Goal: Task Accomplishment & Management: Manage account settings

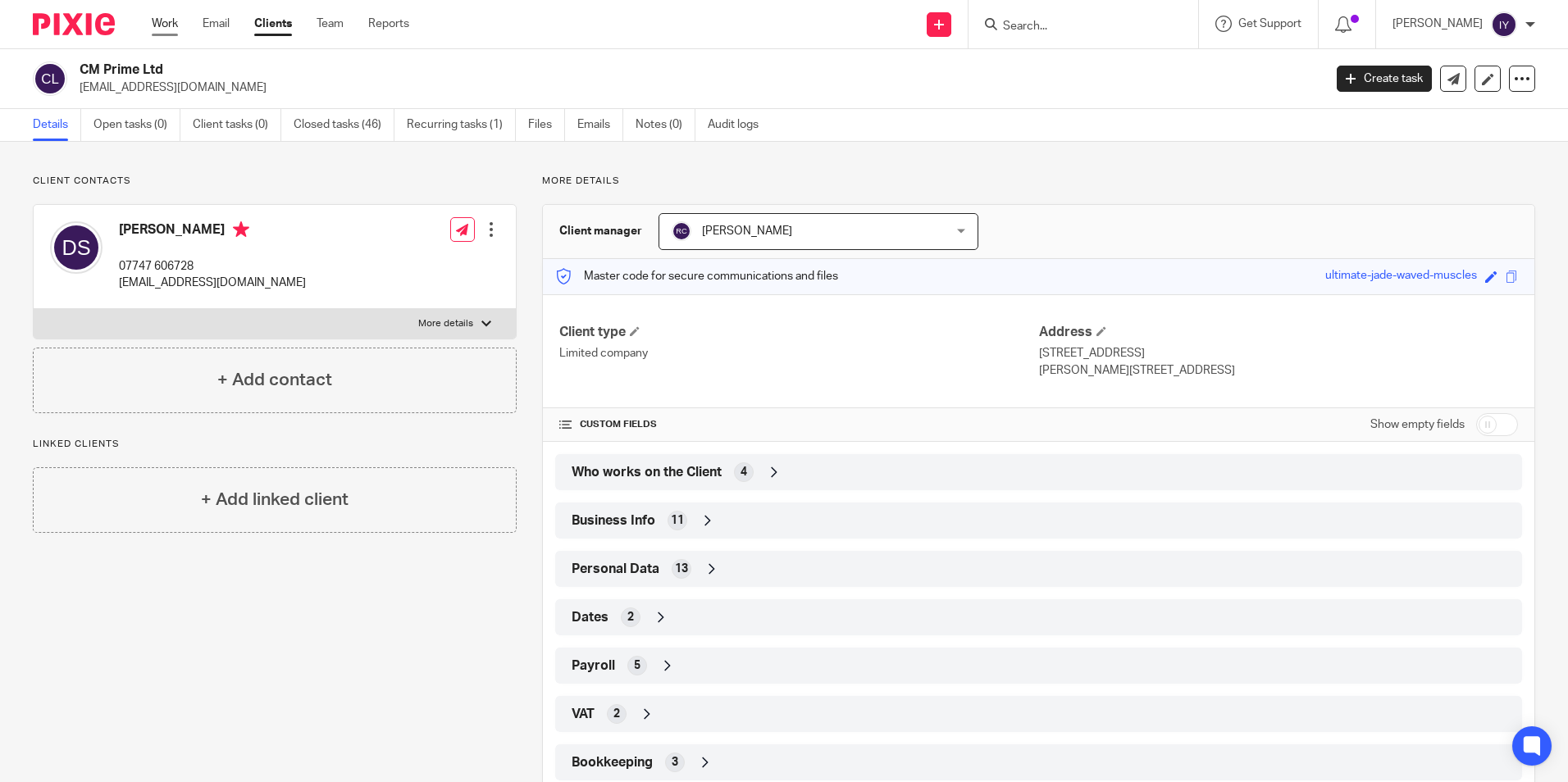
click at [162, 21] on link "Work" at bounding box center [164, 23] width 26 height 16
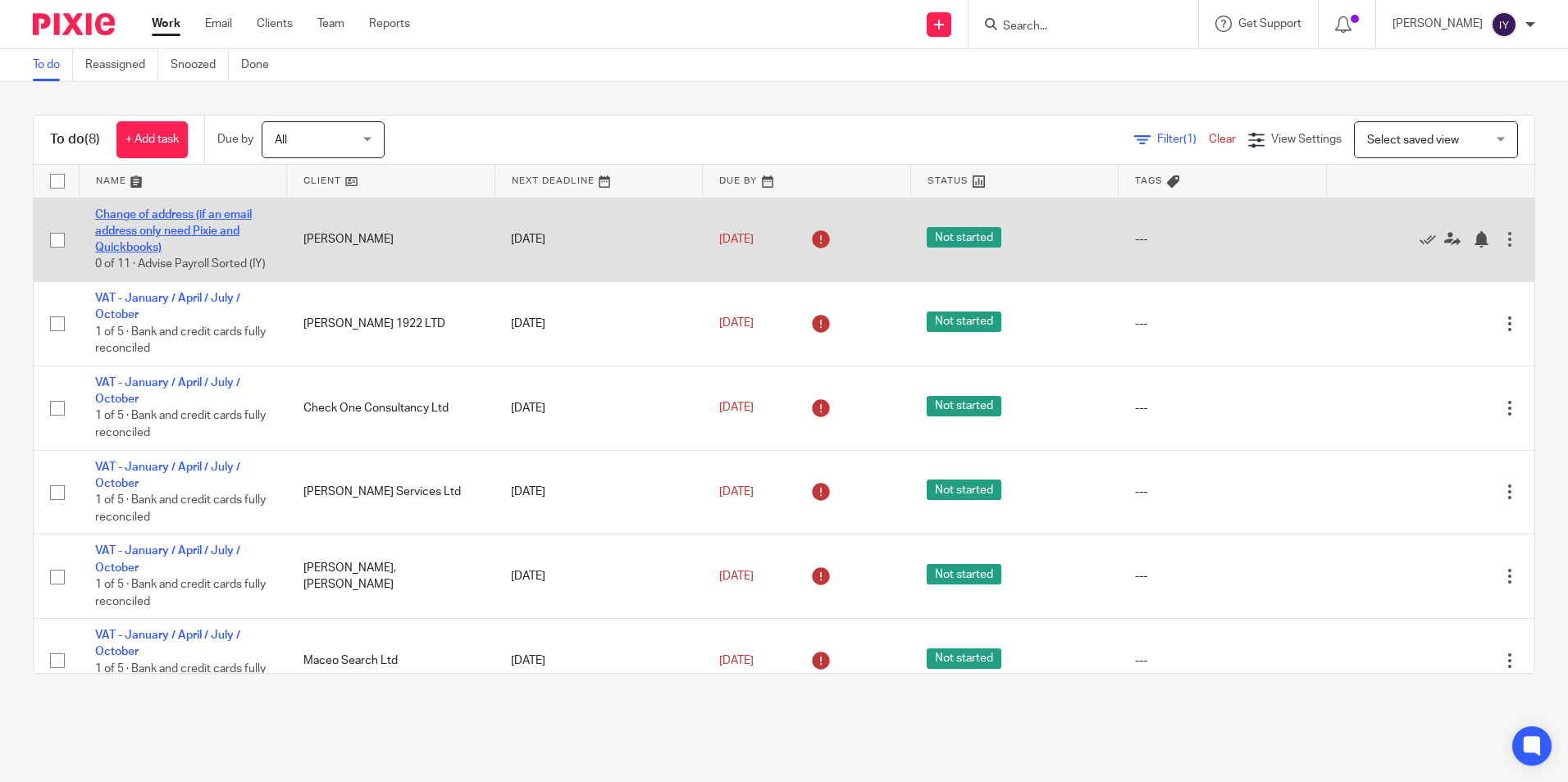
click at [166, 227] on link "Change of address (if an email address only need Pixie and Quickbooks)" at bounding box center [173, 231] width 156 height 45
click at [167, 225] on link "Change of address (if an email address only need Pixie and Quickbooks)" at bounding box center [173, 231] width 156 height 45
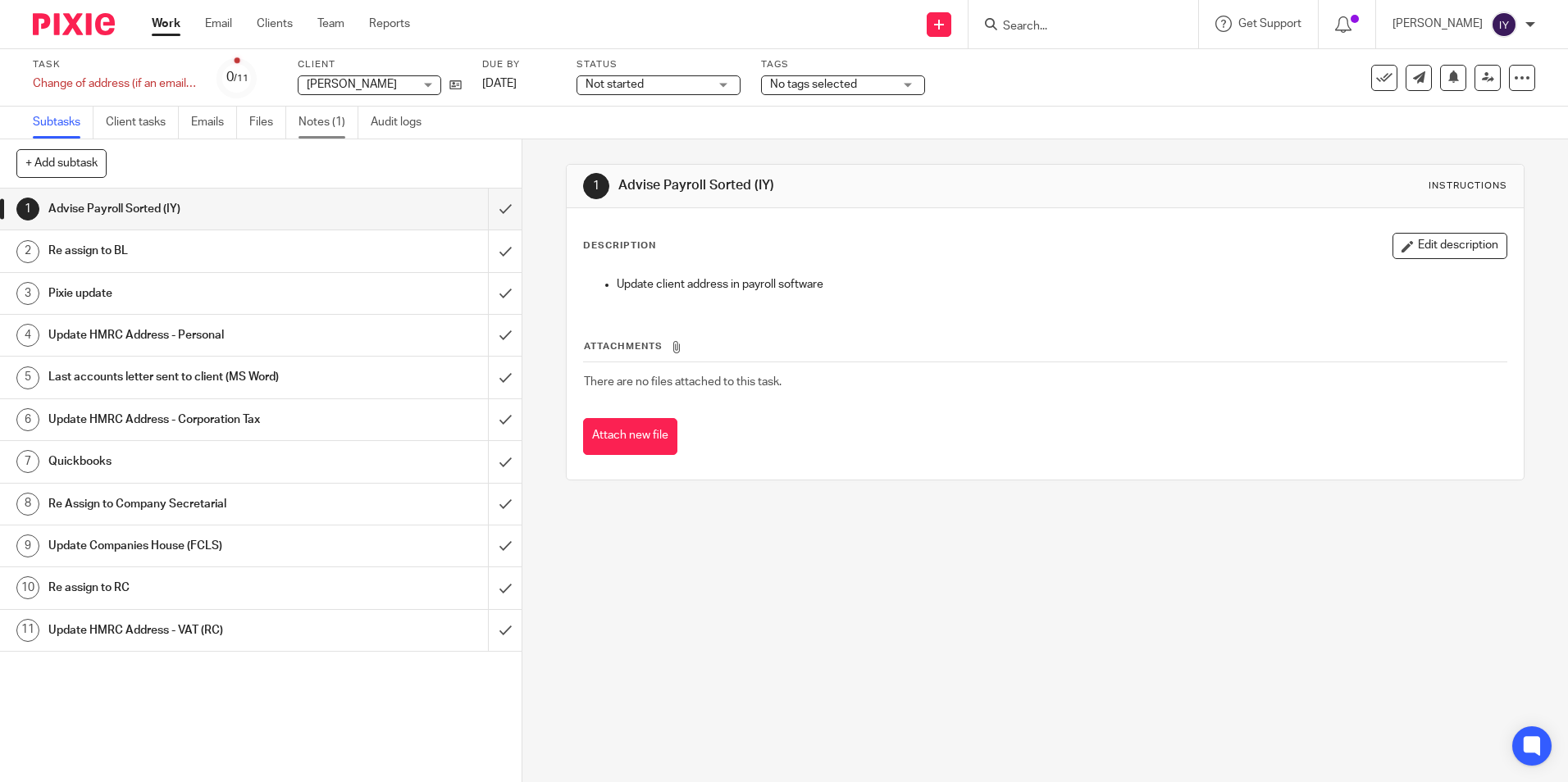
click at [332, 122] on link "Notes (1)" at bounding box center [328, 123] width 60 height 32
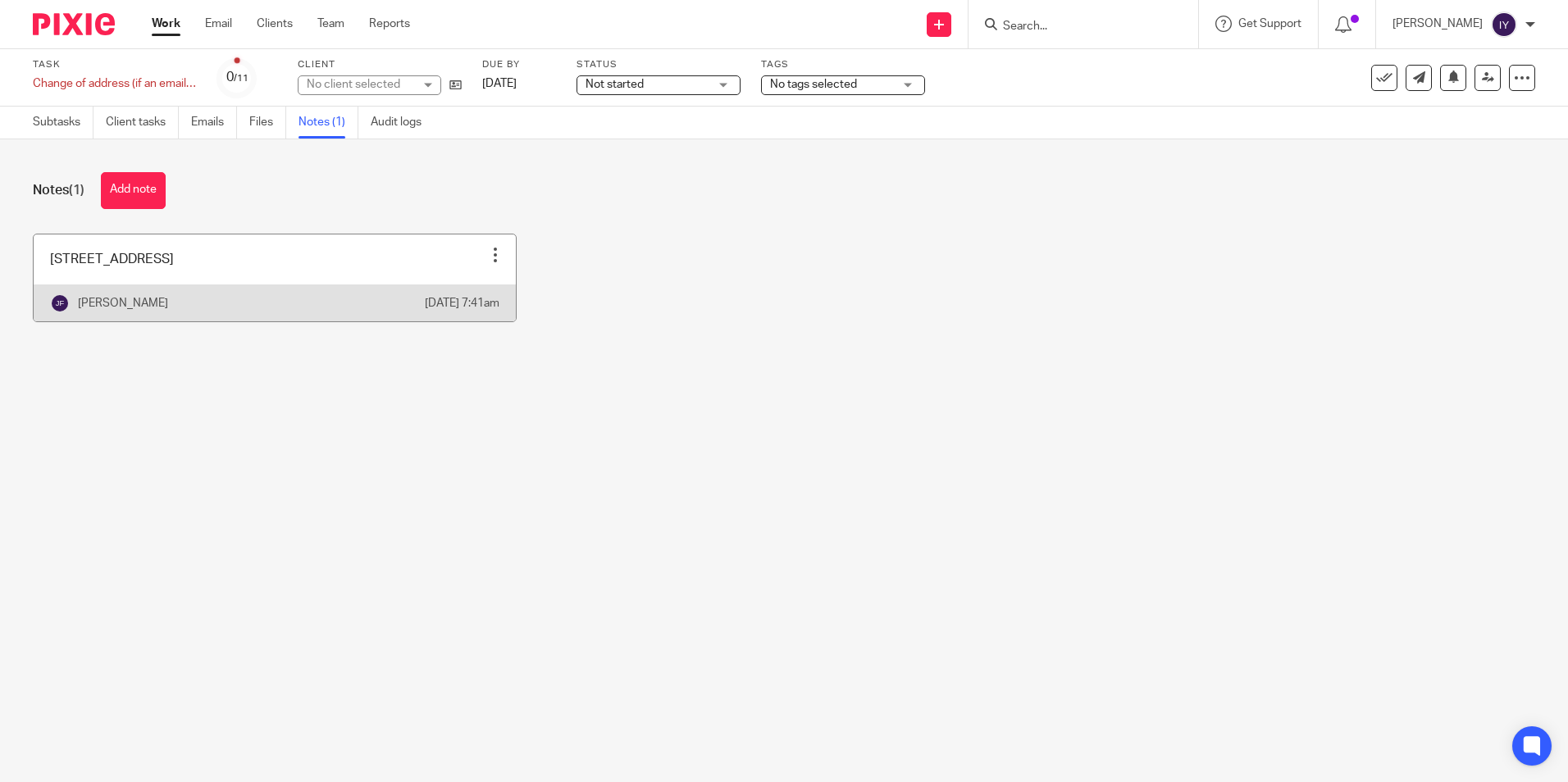
click at [257, 284] on link at bounding box center [275, 277] width 482 height 87
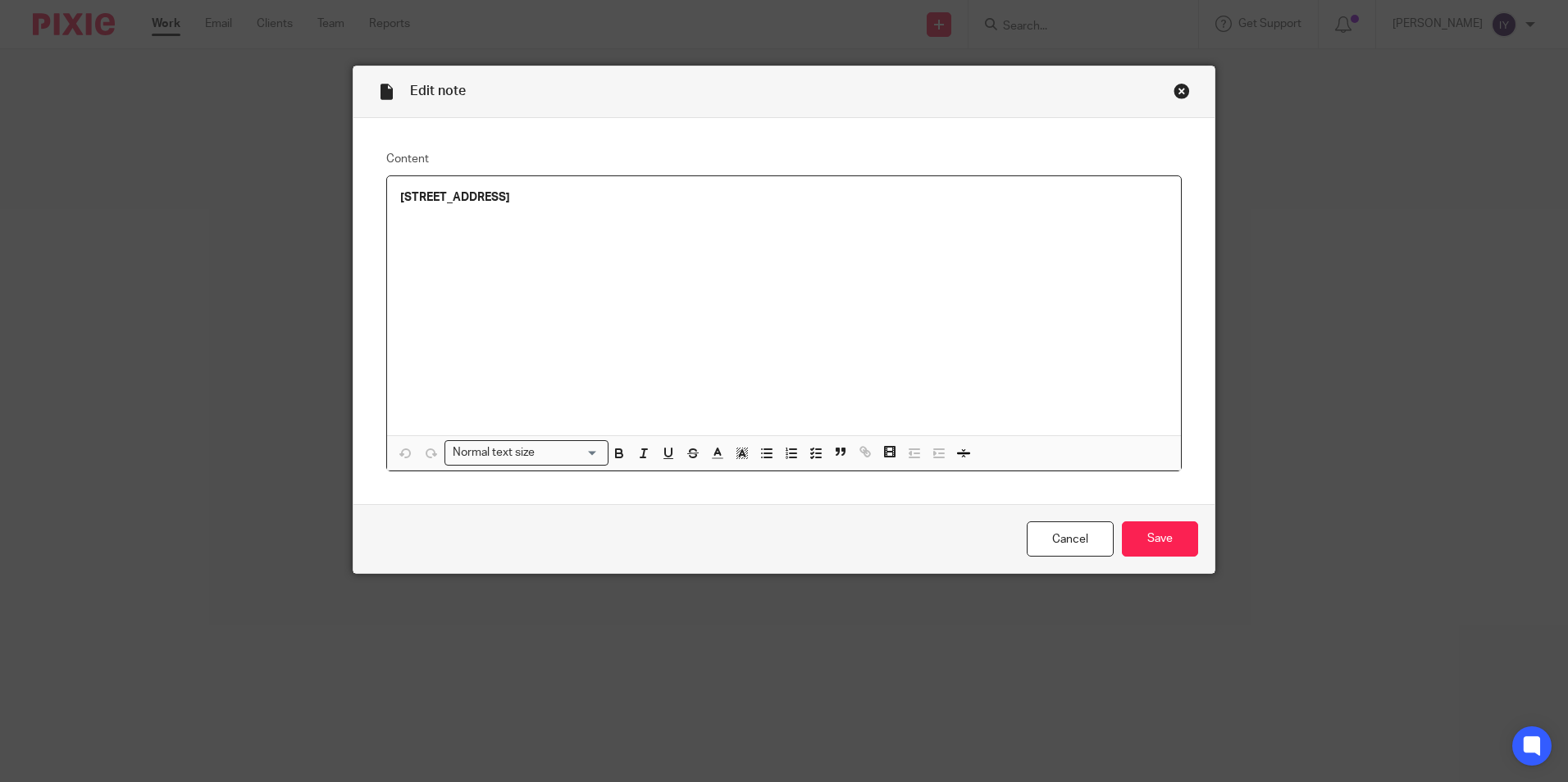
click at [1180, 93] on div "Close this dialog window" at bounding box center [1181, 90] width 16 height 16
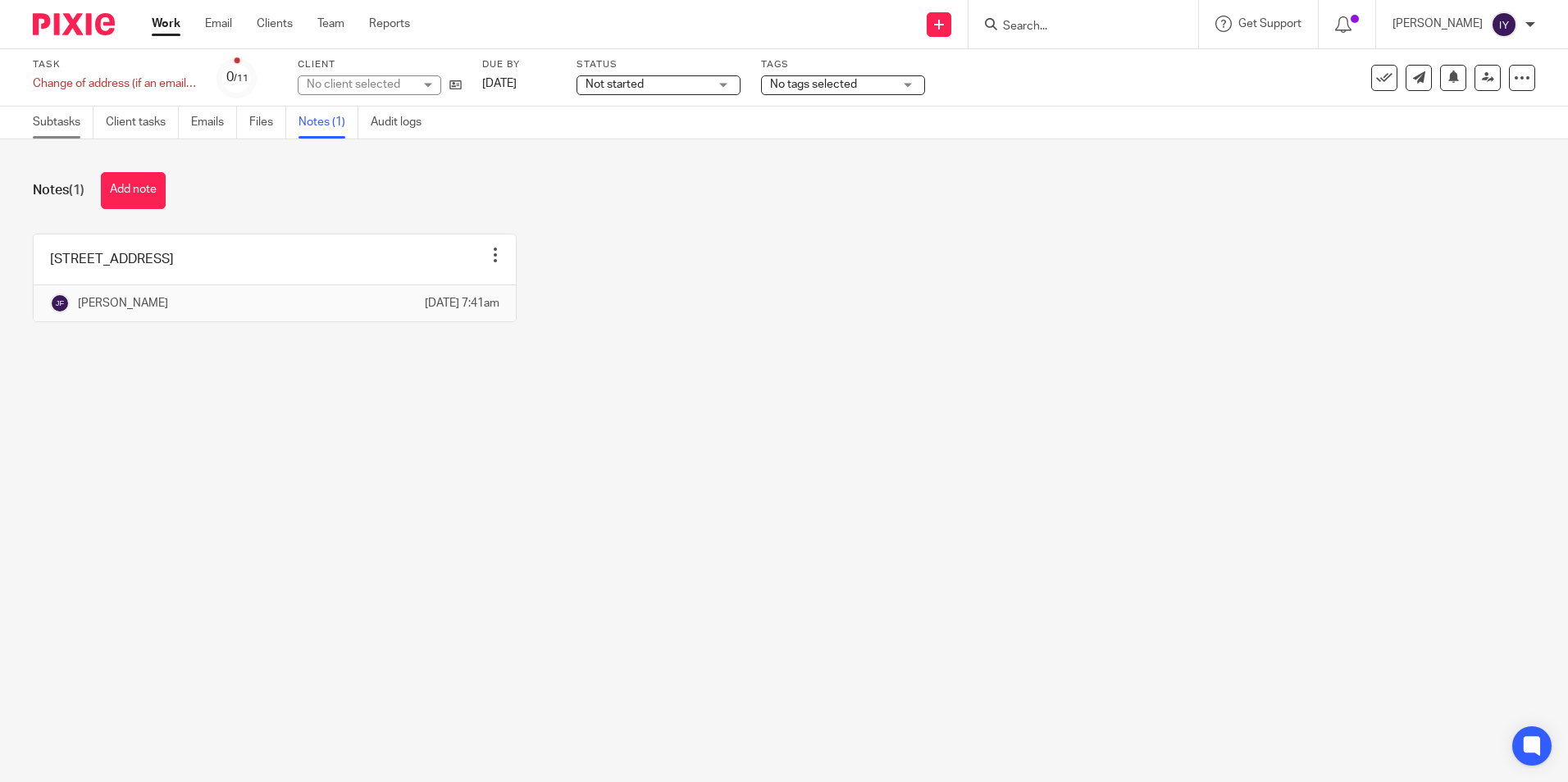
click at [58, 130] on link "Subtasks" at bounding box center [63, 123] width 61 height 32
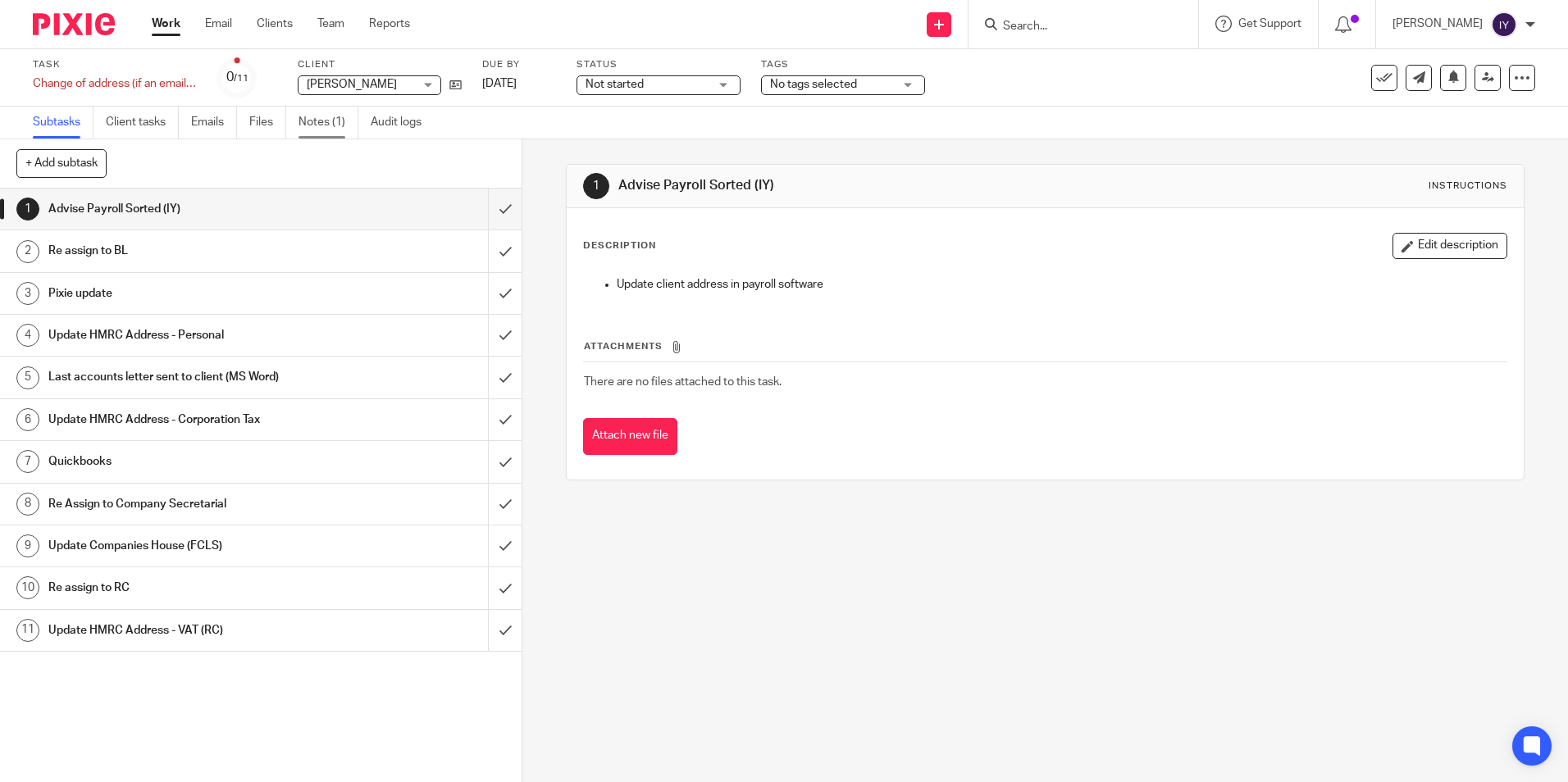
click at [340, 123] on link "Notes (1)" at bounding box center [328, 123] width 60 height 32
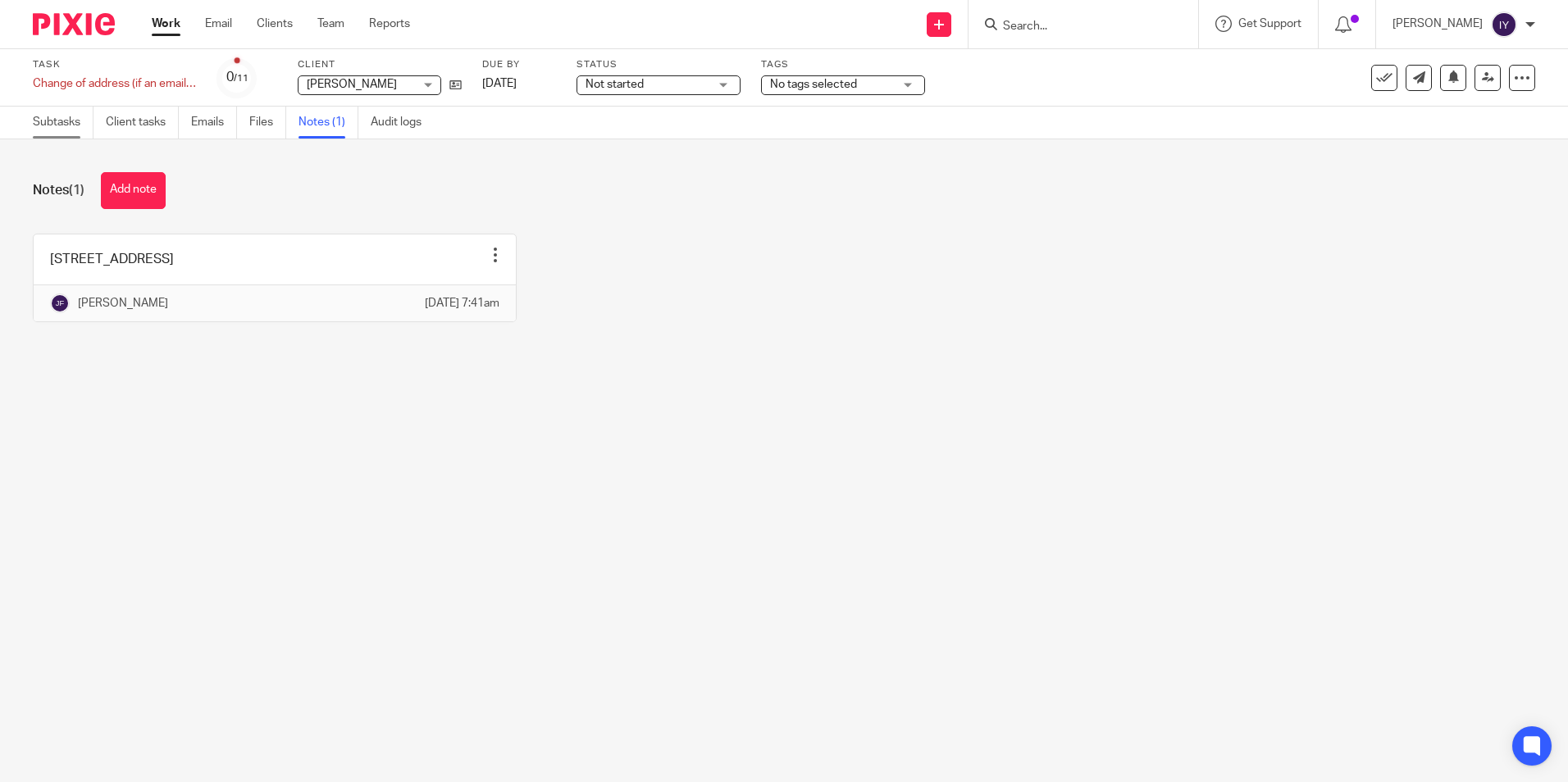
click at [67, 130] on link "Subtasks" at bounding box center [63, 123] width 61 height 32
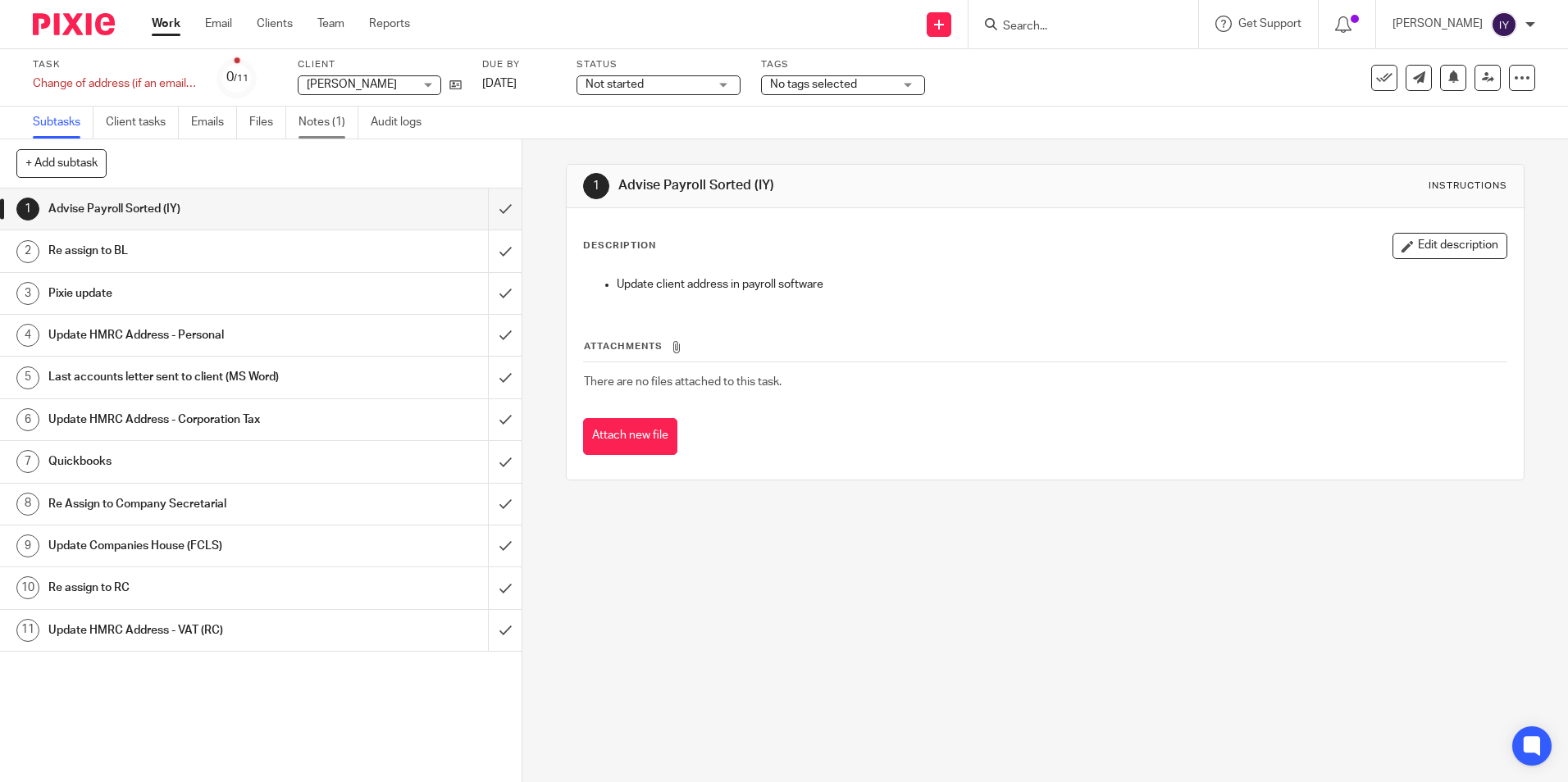
click at [321, 111] on link "Notes (1)" at bounding box center [328, 123] width 60 height 32
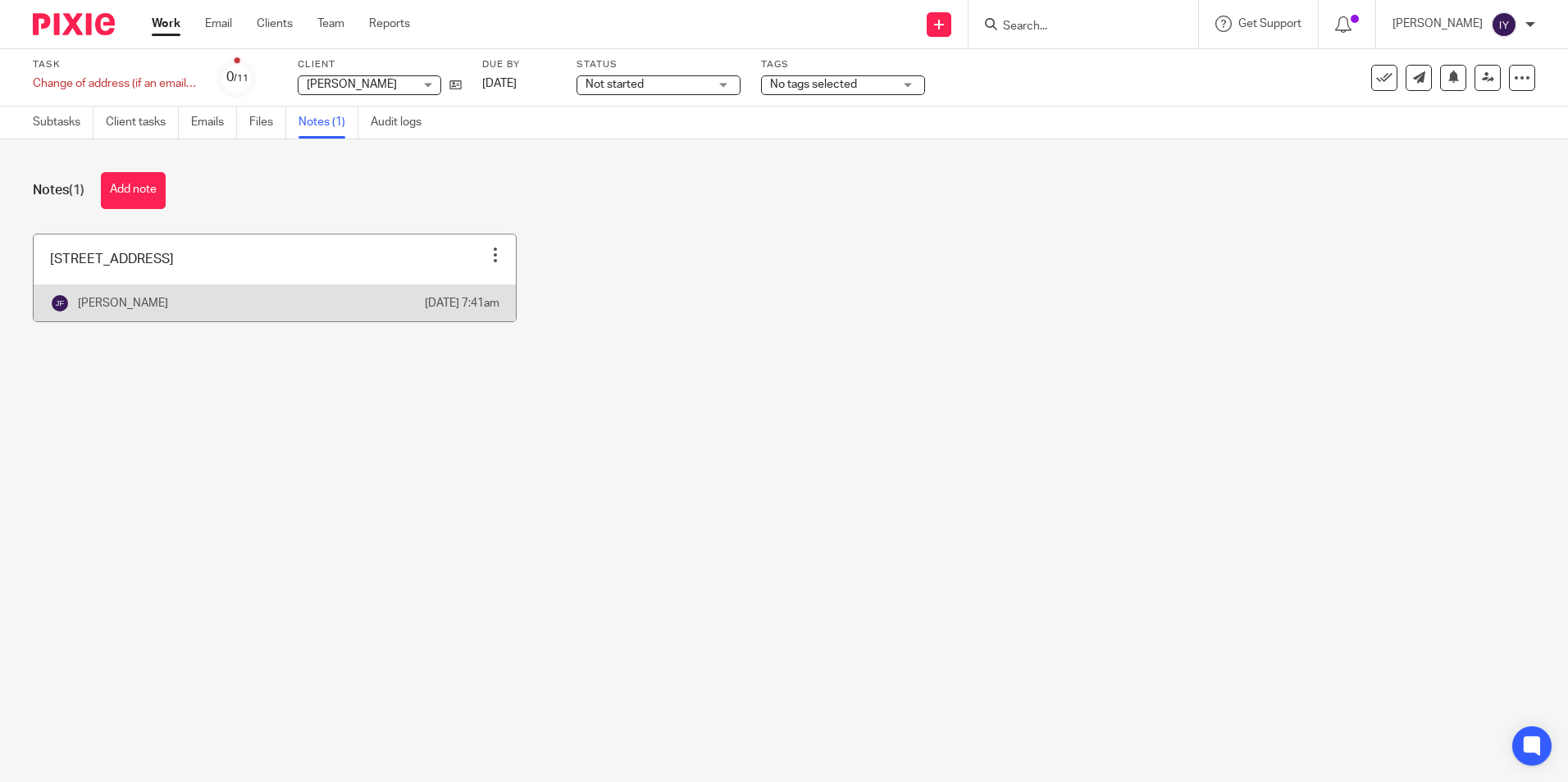
drag, startPoint x: 310, startPoint y: 277, endPoint x: 448, endPoint y: 250, distance: 140.6
click at [448, 250] on link at bounding box center [275, 277] width 482 height 87
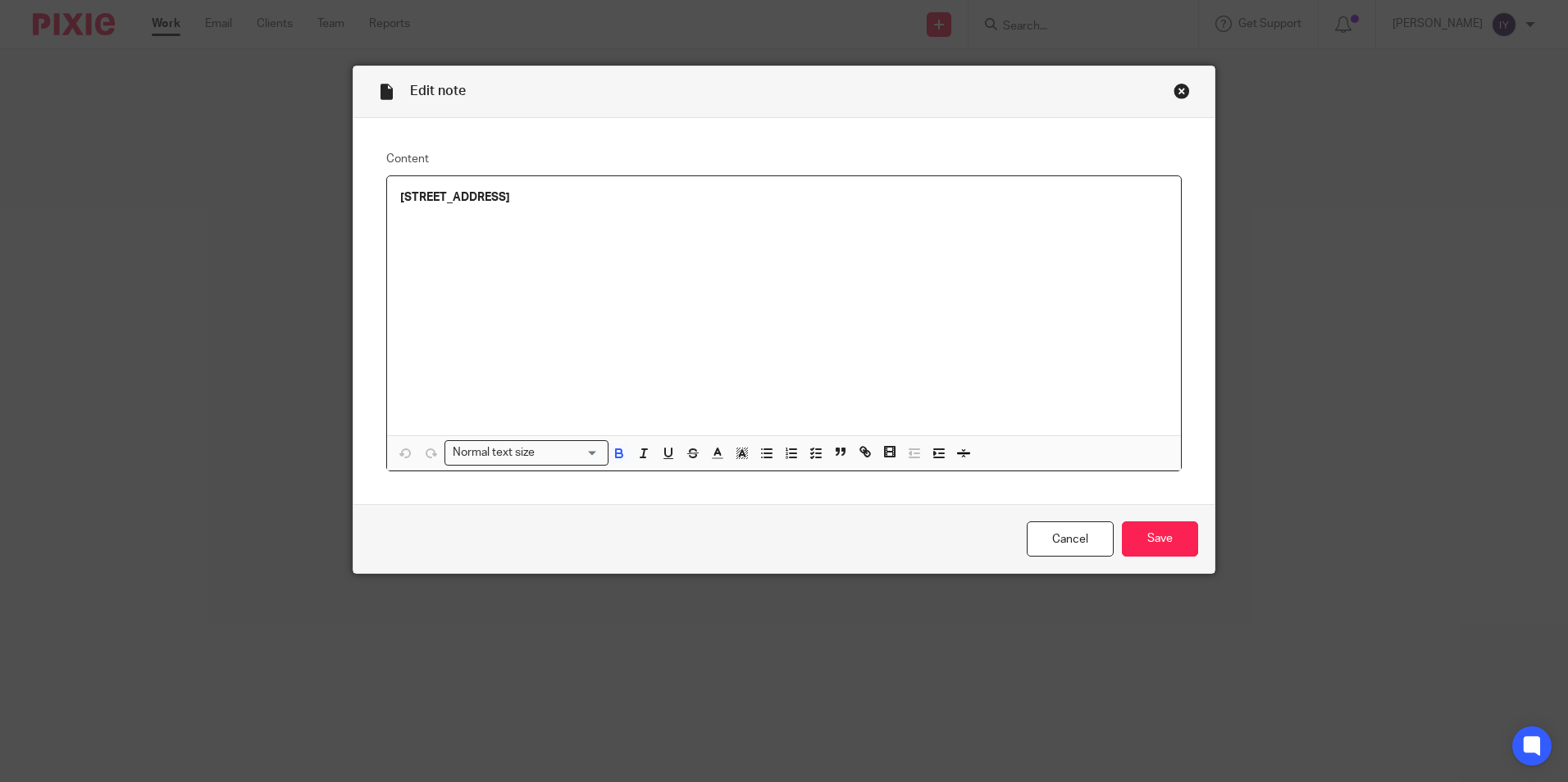
drag, startPoint x: 392, startPoint y: 200, endPoint x: 685, endPoint y: 201, distance: 293.0
click at [685, 201] on div "[STREET_ADDRESS]" at bounding box center [784, 305] width 794 height 259
copy strong "[STREET_ADDRESS]"
click at [1174, 85] on div "Close this dialog window" at bounding box center [1181, 90] width 16 height 16
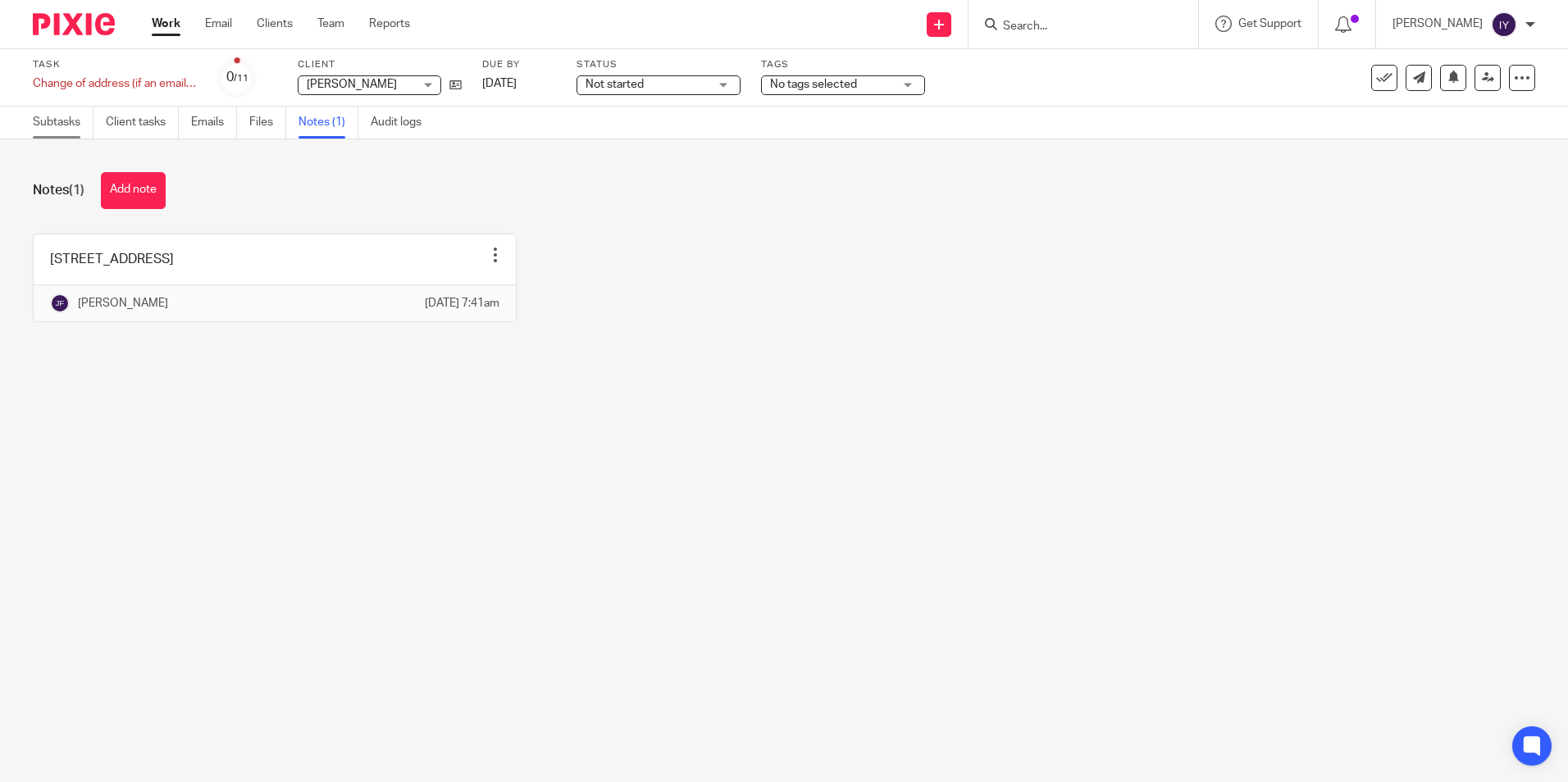
click at [68, 120] on link "Subtasks" at bounding box center [63, 123] width 61 height 32
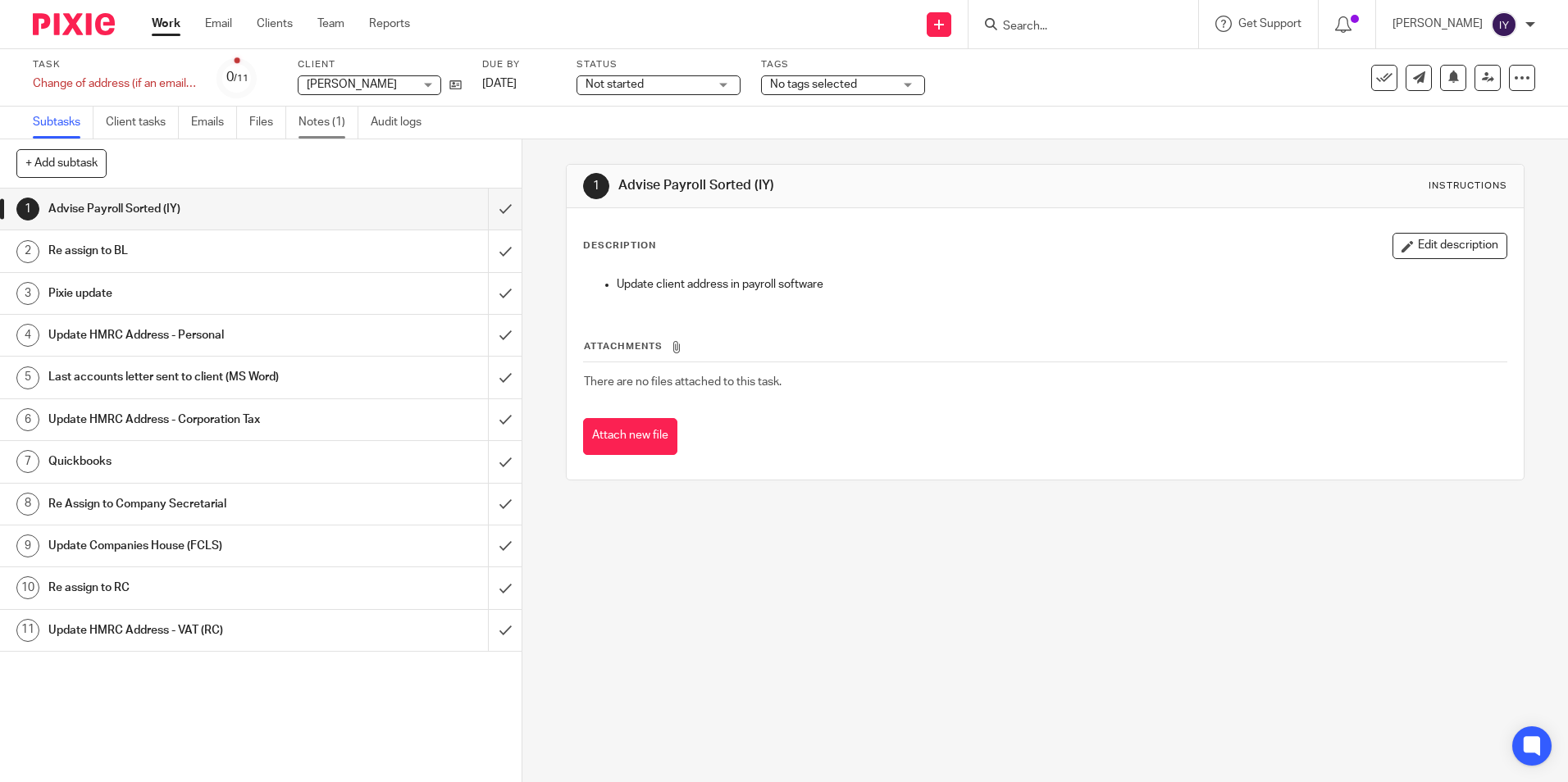
click at [332, 126] on link "Notes (1)" at bounding box center [328, 123] width 60 height 32
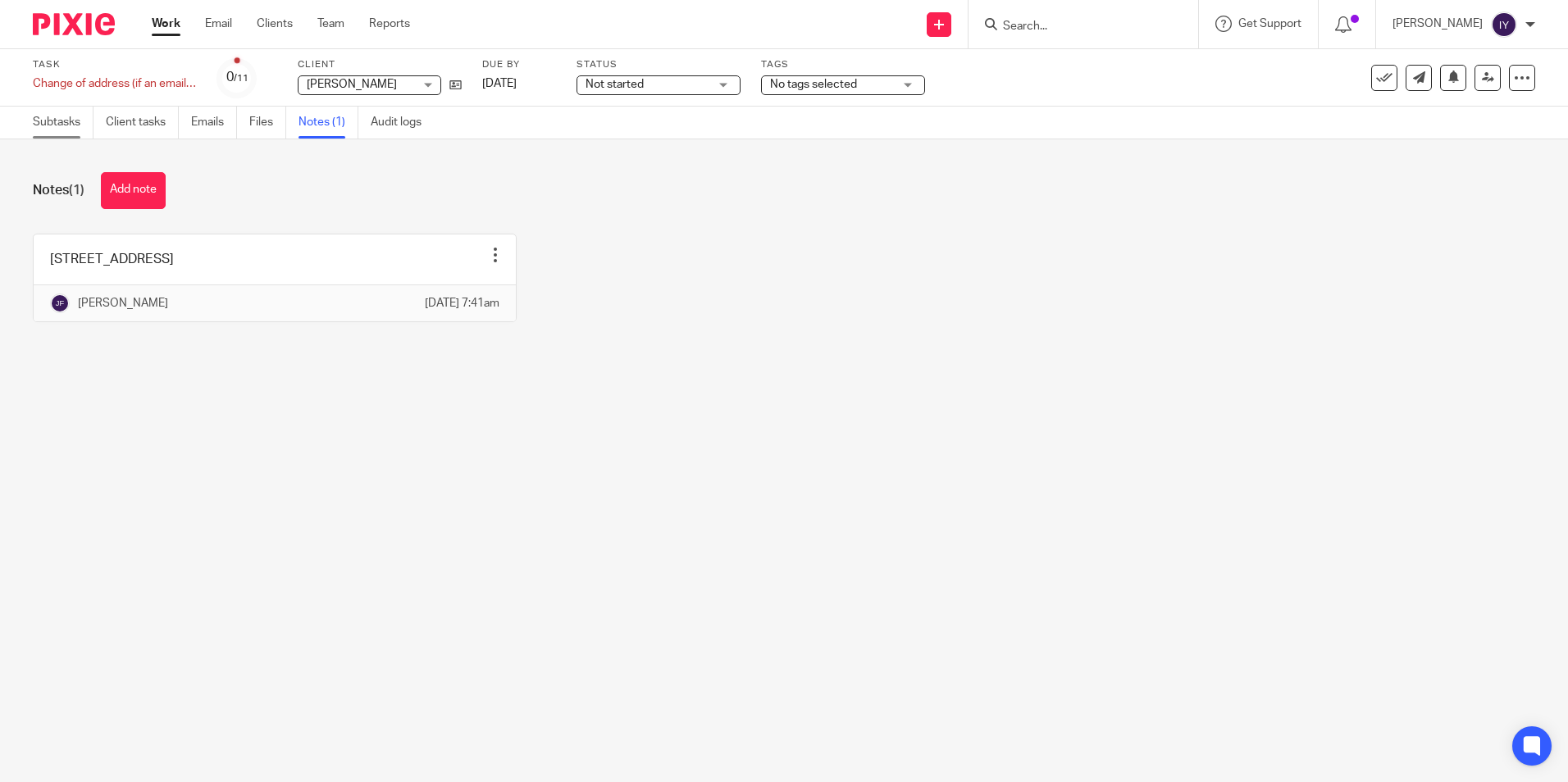
click at [70, 116] on link "Subtasks" at bounding box center [63, 123] width 61 height 32
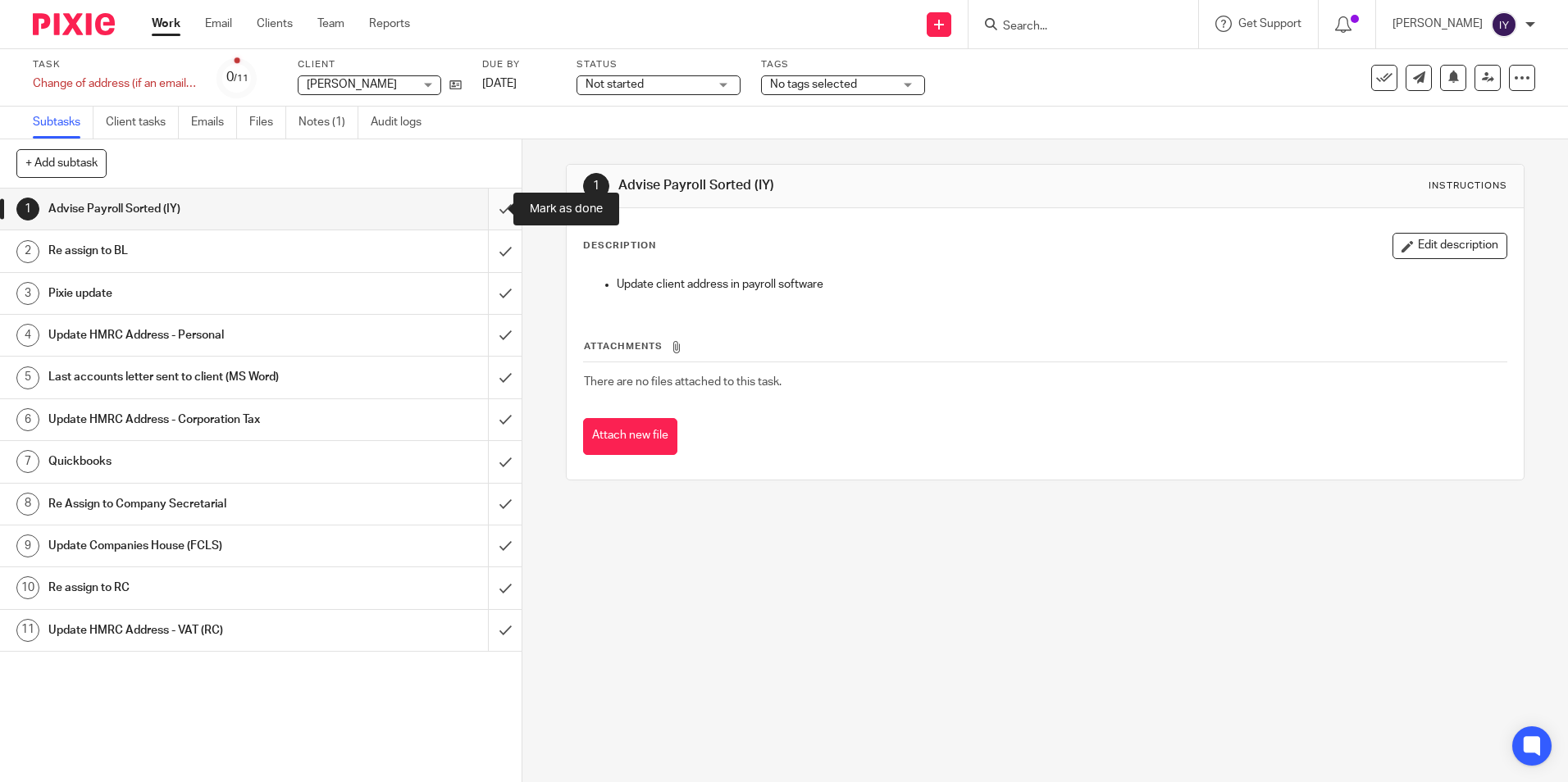
click at [493, 205] on input "submit" at bounding box center [260, 209] width 522 height 41
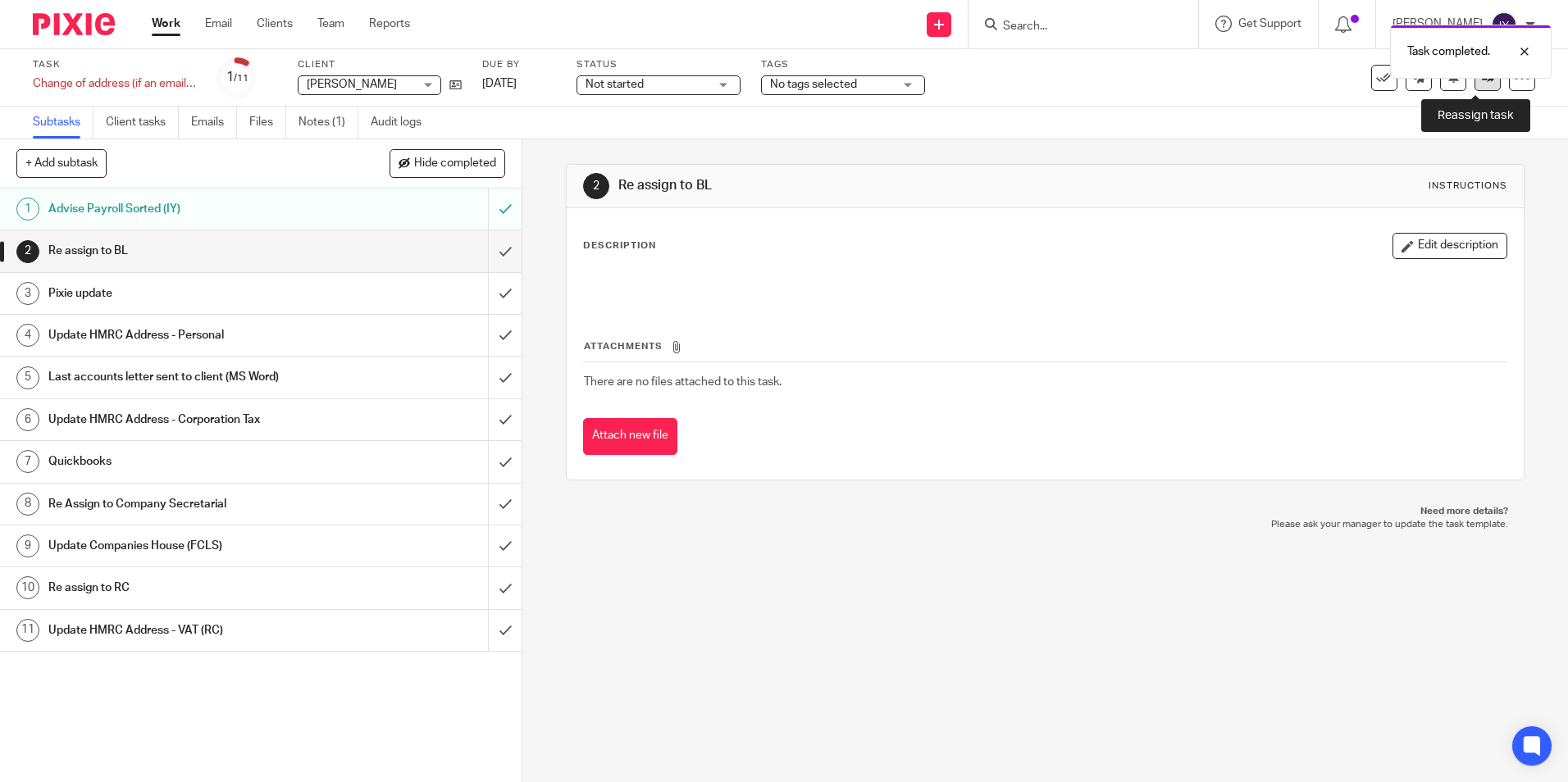
click at [1482, 80] on icon at bounding box center [1488, 77] width 13 height 13
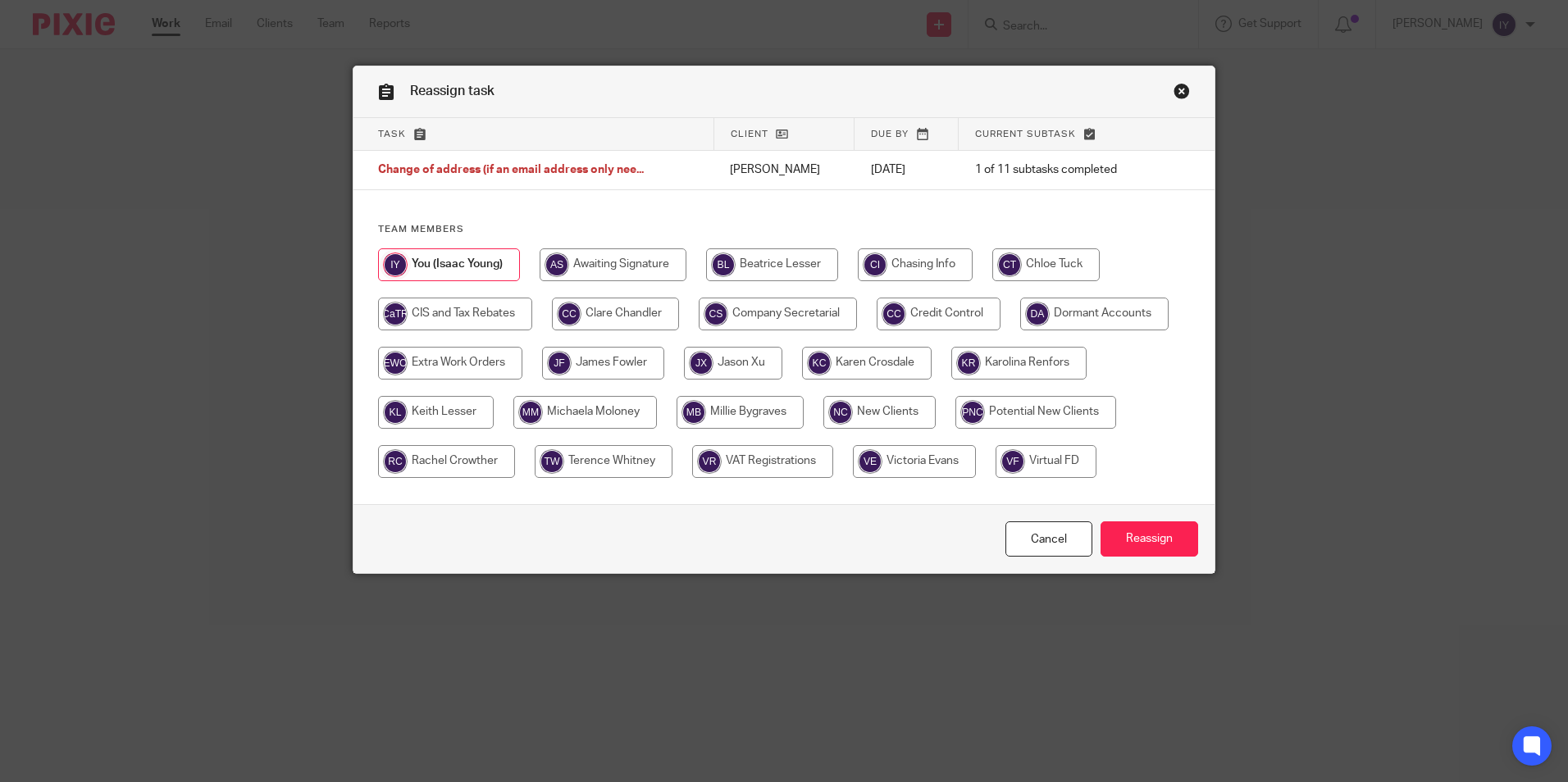
click at [786, 268] on input "radio" at bounding box center [772, 265] width 132 height 33
radio input "true"
click at [1131, 535] on input "Reassign" at bounding box center [1149, 539] width 97 height 36
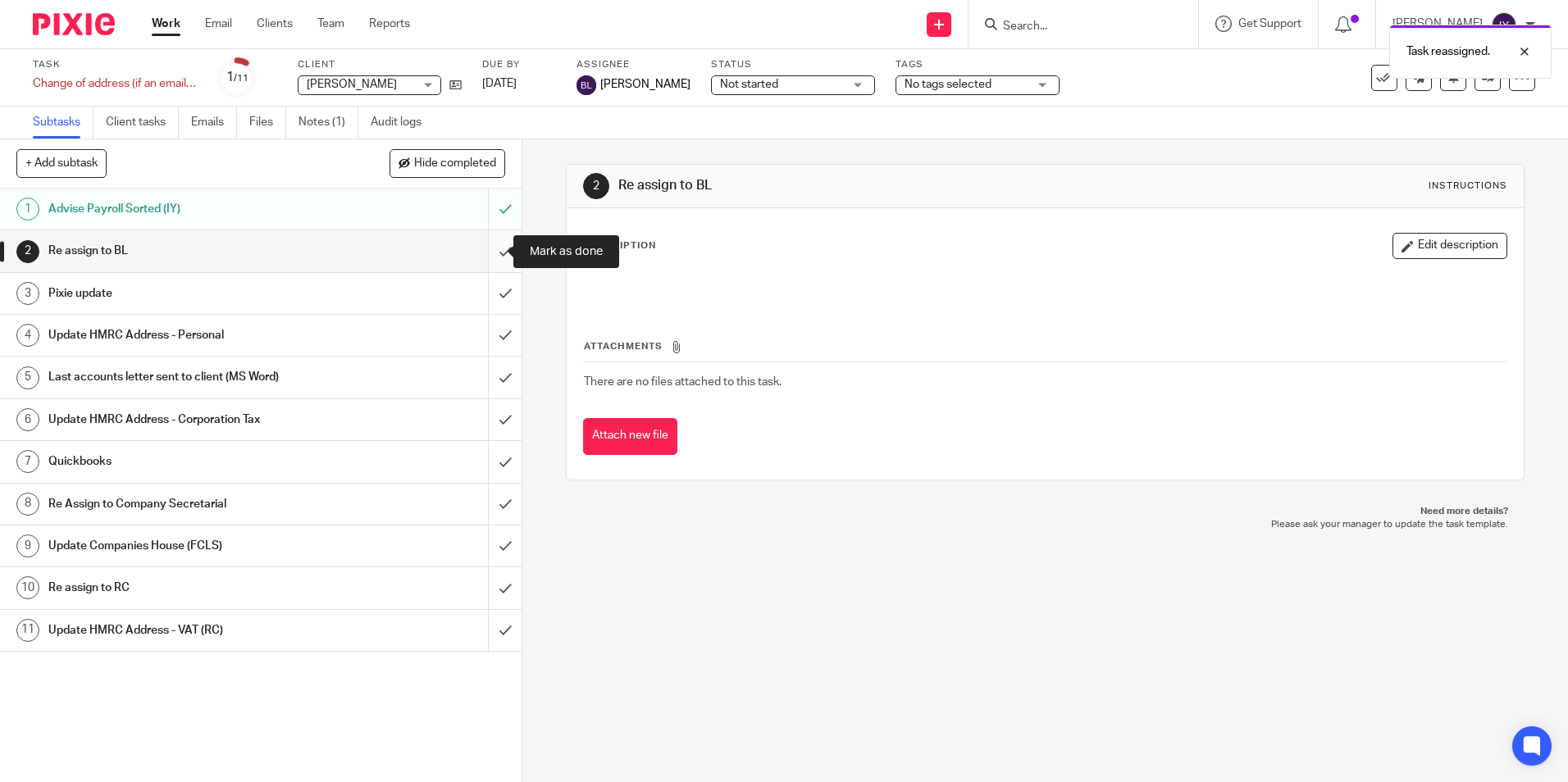
click at [489, 249] on input "submit" at bounding box center [260, 250] width 522 height 41
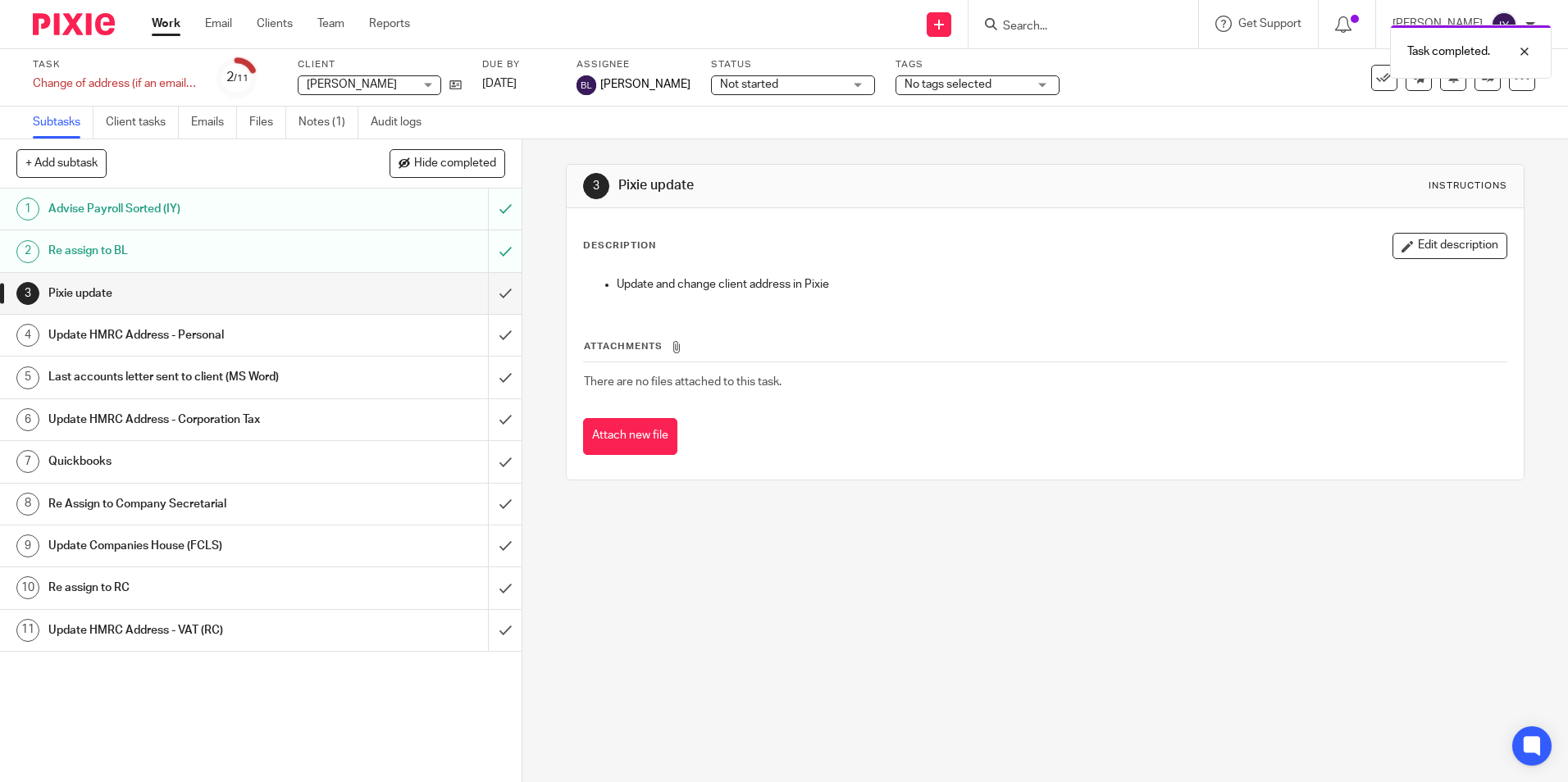
click at [157, 23] on link "Work" at bounding box center [166, 23] width 29 height 16
